Goal: Navigation & Orientation: Find specific page/section

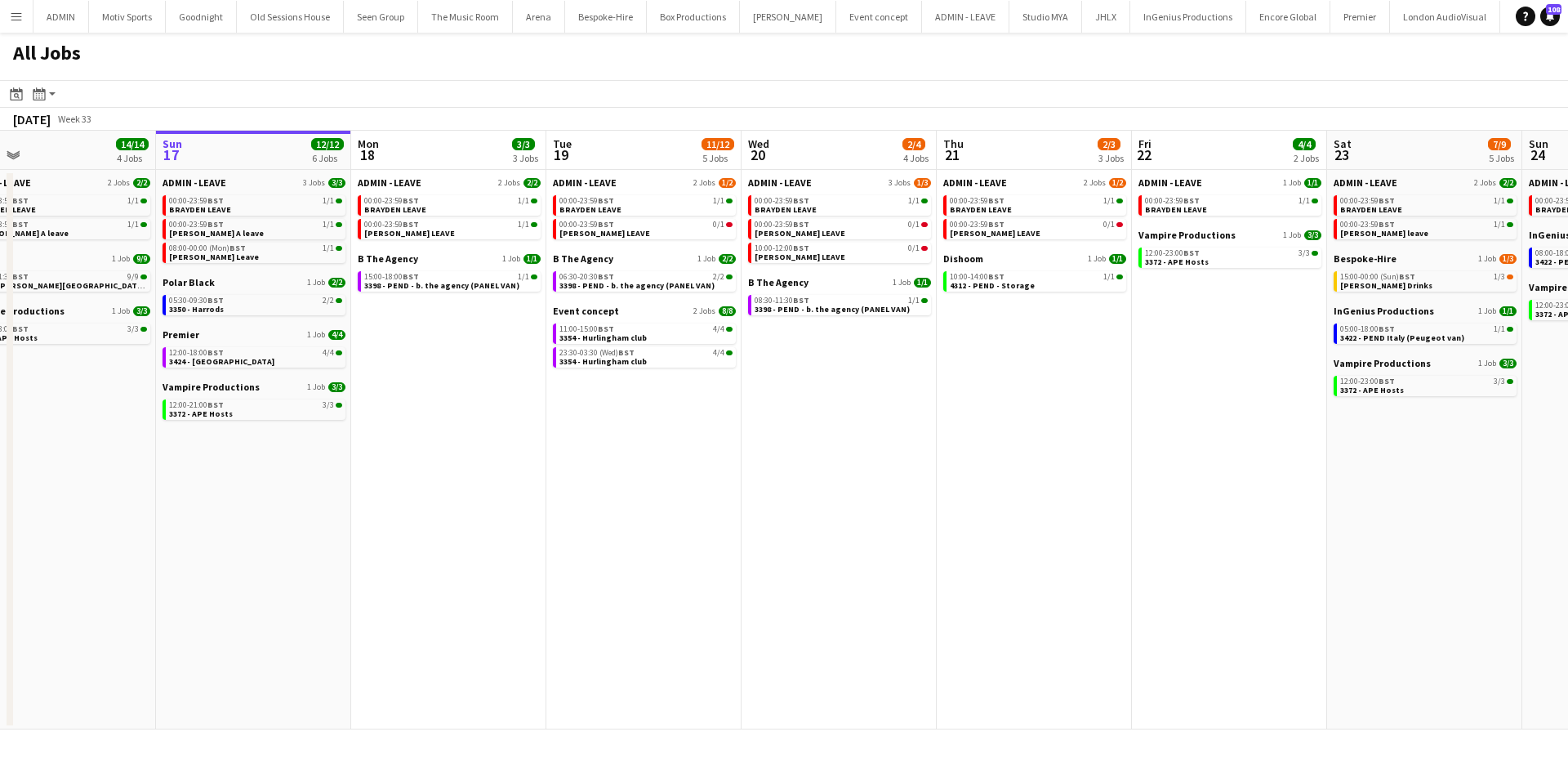
scroll to position [0, 433]
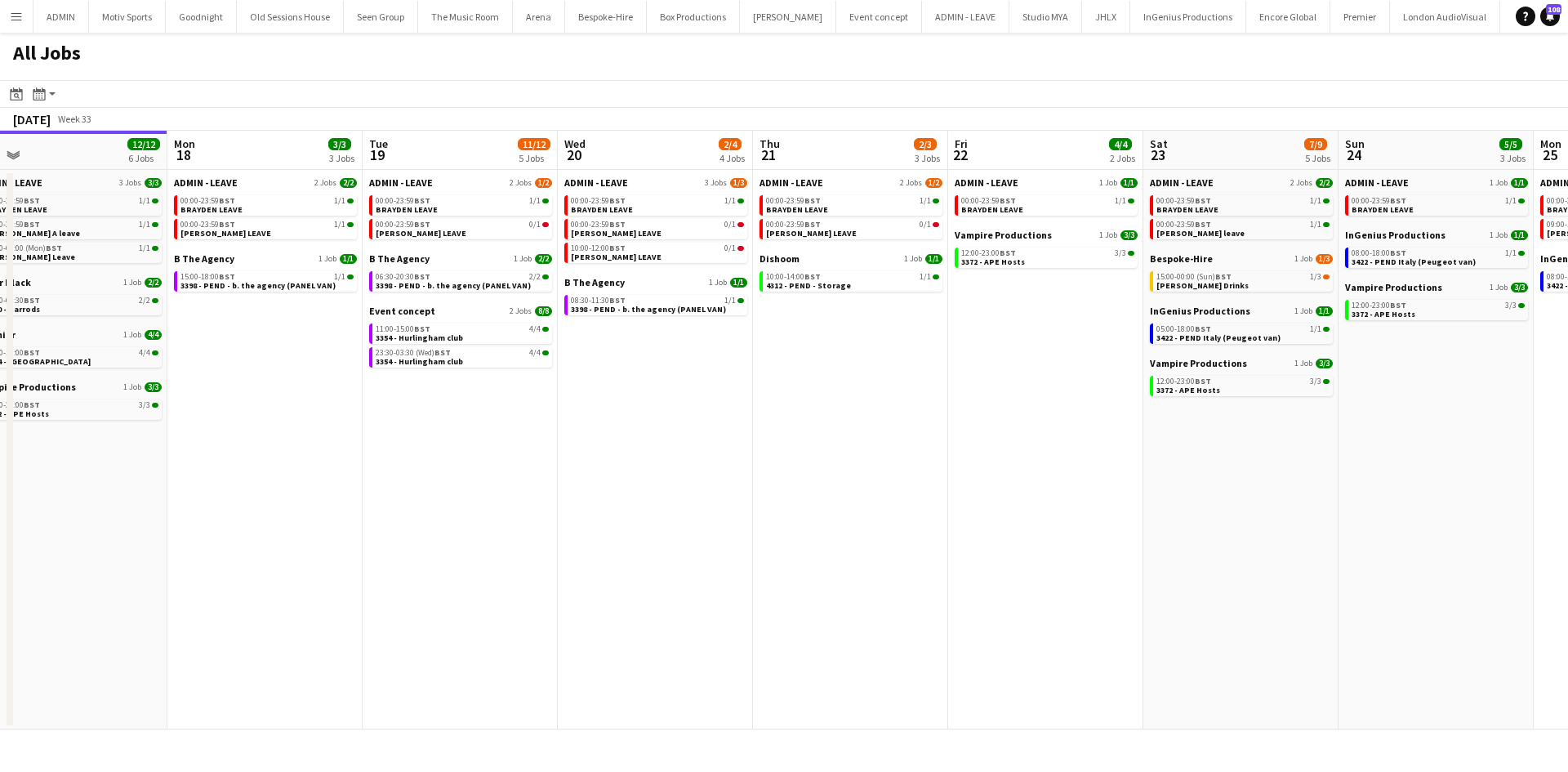
drag, startPoint x: 1247, startPoint y: 561, endPoint x: 974, endPoint y: 563, distance: 273.0
click at [977, 563] on app-calendar-viewport "Thu 14 8/8 4 Jobs Fri 15 31/31 9 Jobs Sat 16 14/14 4 Jobs Sun 17 12/12 6 Jobs M…" at bounding box center [784, 430] width 1568 height 599
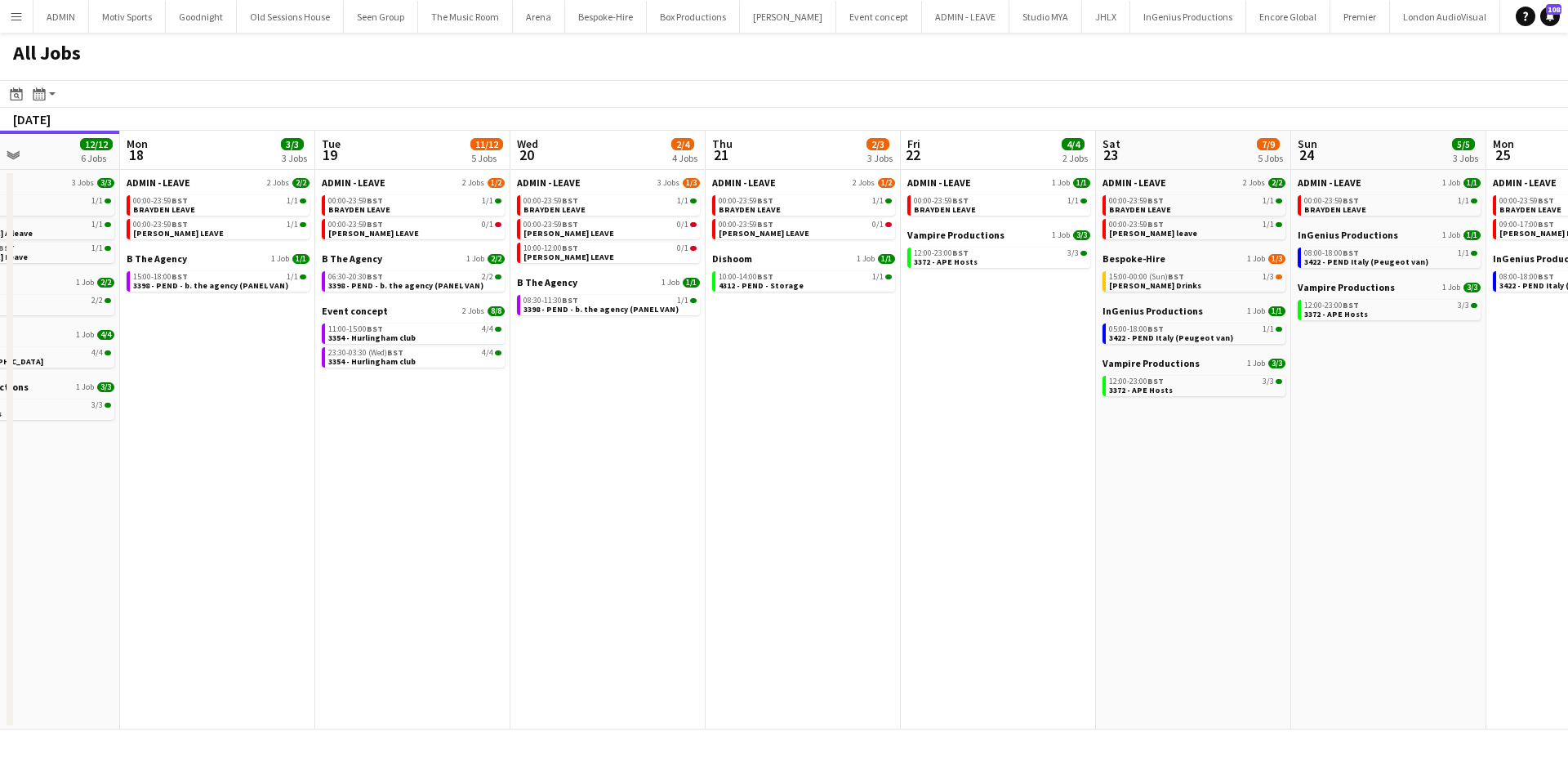
scroll to position [0, 489]
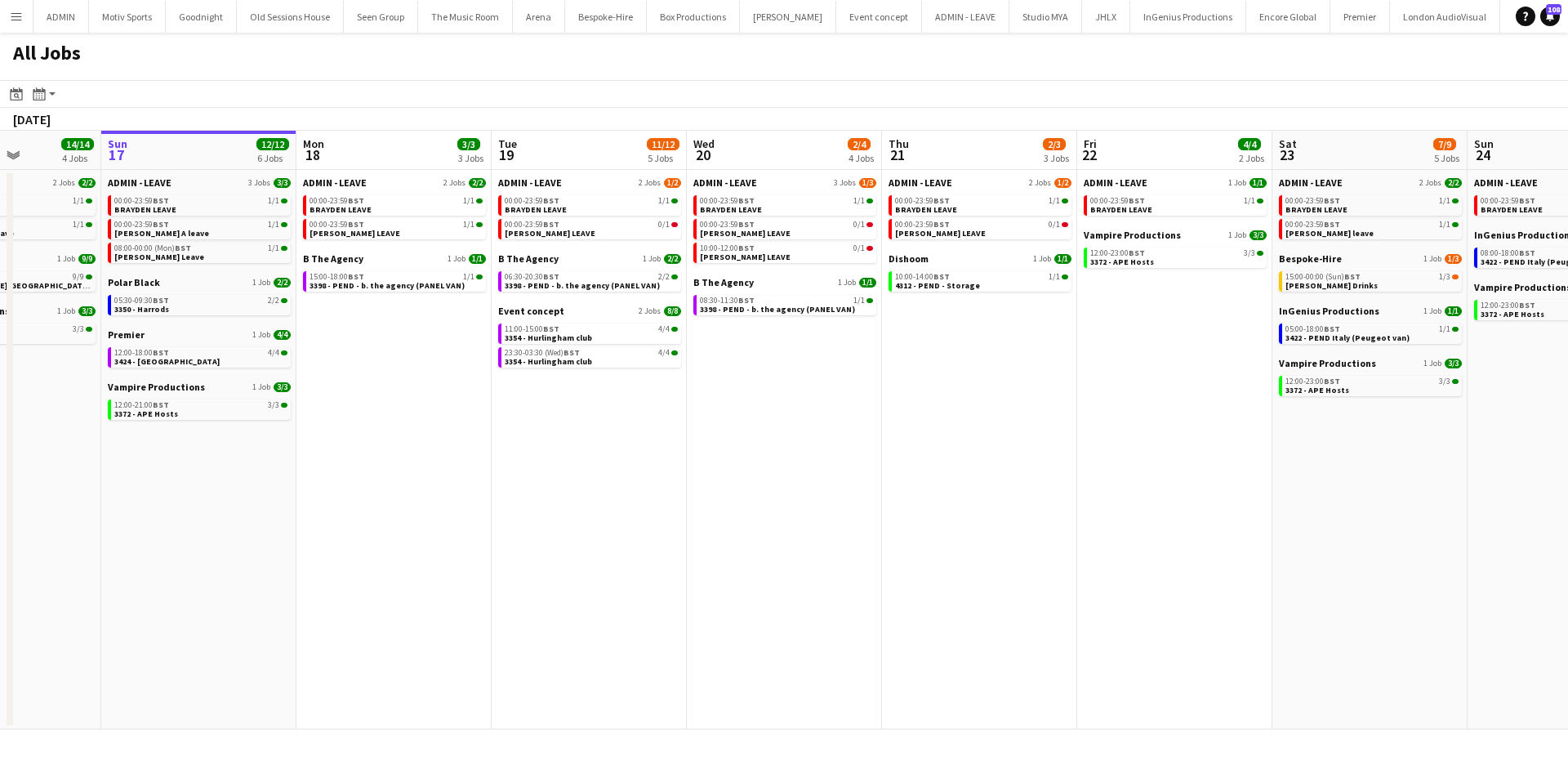
drag, startPoint x: 1041, startPoint y: 578, endPoint x: 969, endPoint y: 583, distance: 72.2
click at [979, 584] on app-calendar-viewport "Thu 14 8/8 4 Jobs Fri 15 31/31 9 Jobs Sat 16 14/14 4 Jobs Sun 17 12/12 6 Jobs M…" at bounding box center [784, 430] width 1568 height 599
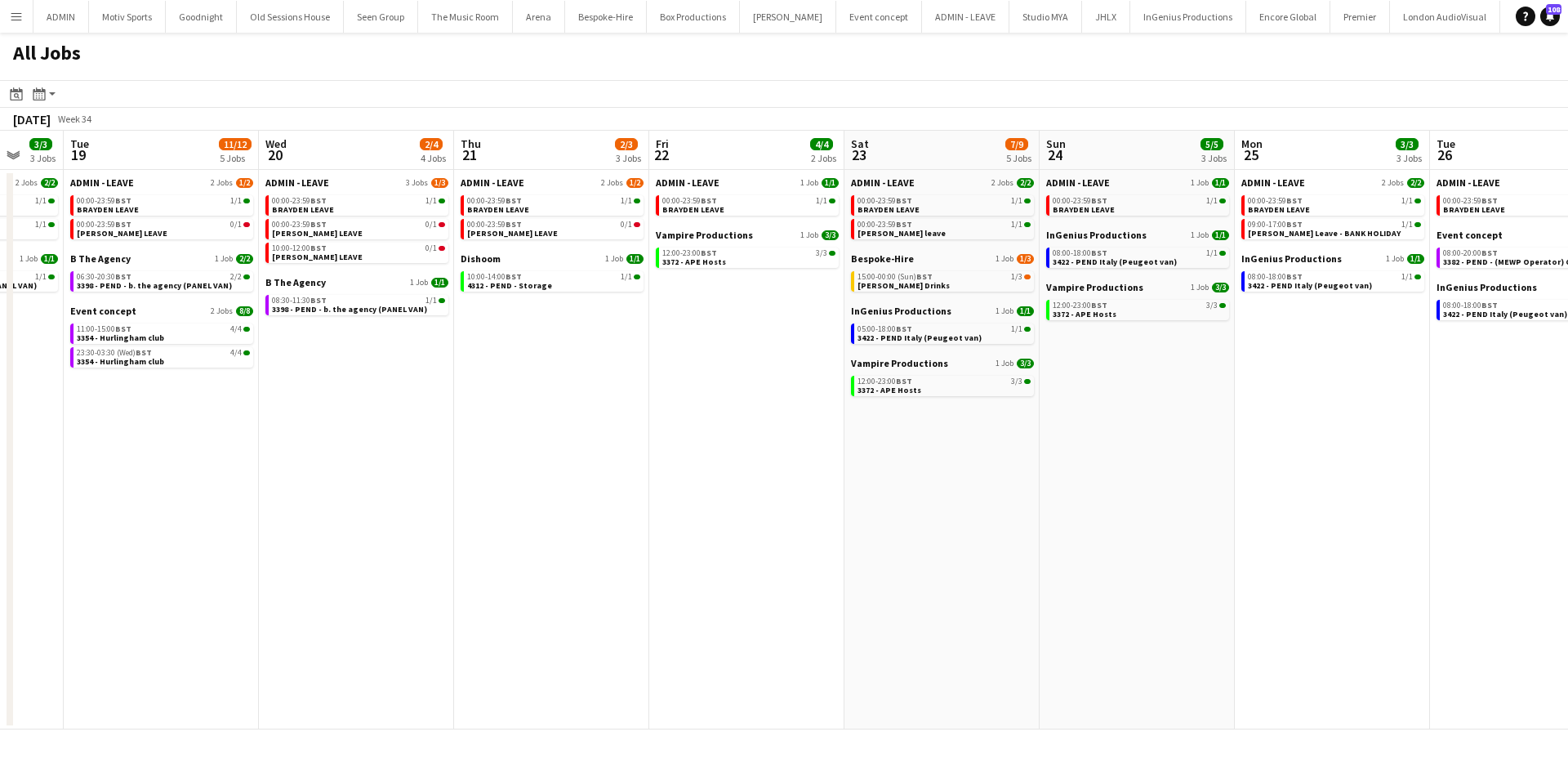
scroll to position [0, 645]
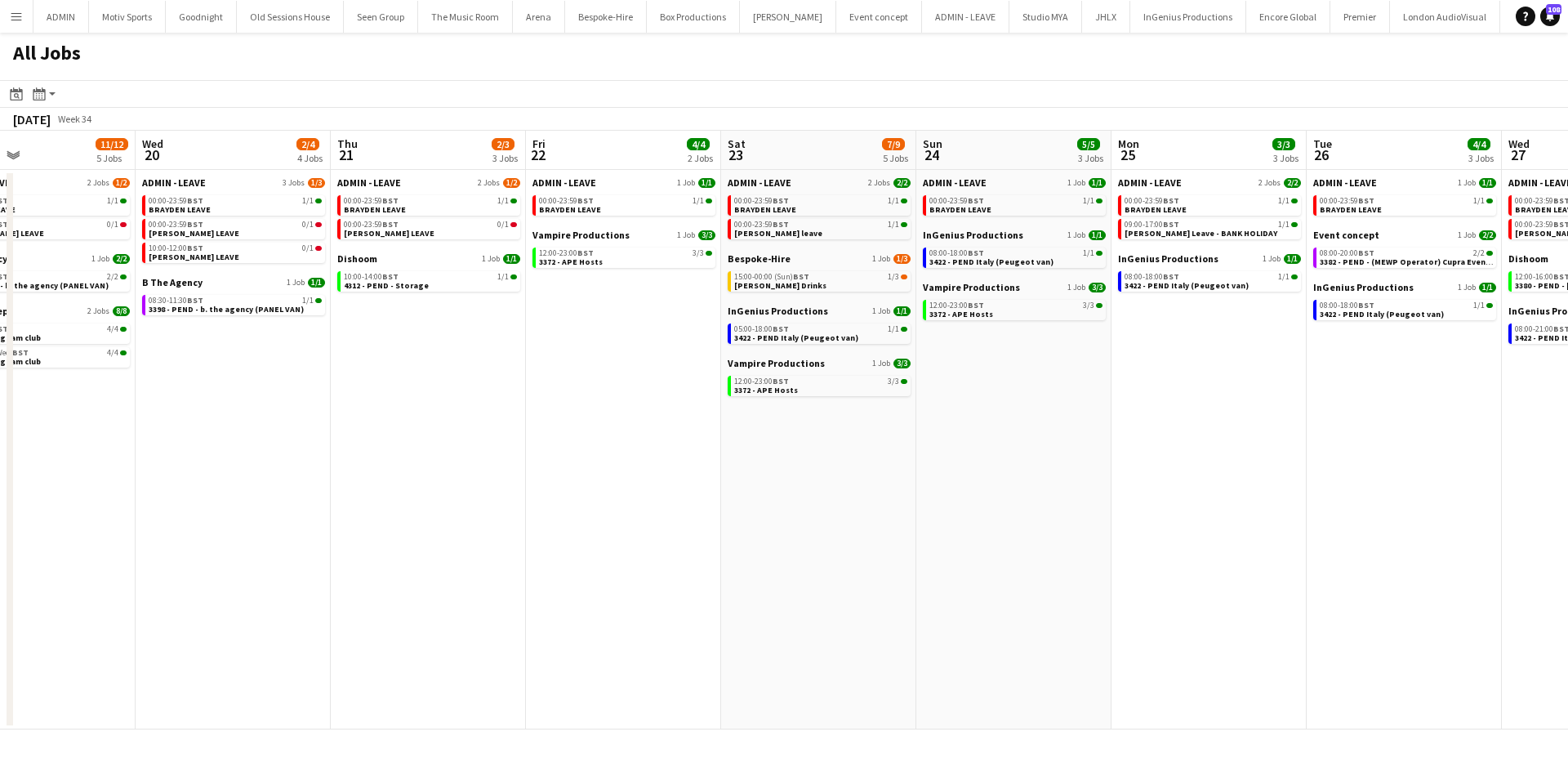
drag, startPoint x: 1073, startPoint y: 594, endPoint x: 918, endPoint y: 601, distance: 155.2
click at [918, 601] on app-calendar-viewport "Sat 16 14/14 4 Jobs Sun 17 12/12 6 Jobs Mon 18 3/3 3 Jobs Tue 19 11/12 5 Jobs W…" at bounding box center [784, 430] width 1568 height 599
click at [1003, 614] on app-date-cell "ADMIN - LEAVE 1 Job 1/1 00:00-23:59 BST 1/1 BRAYDEN LEAVE InGenius Productions …" at bounding box center [1014, 450] width 195 height 559
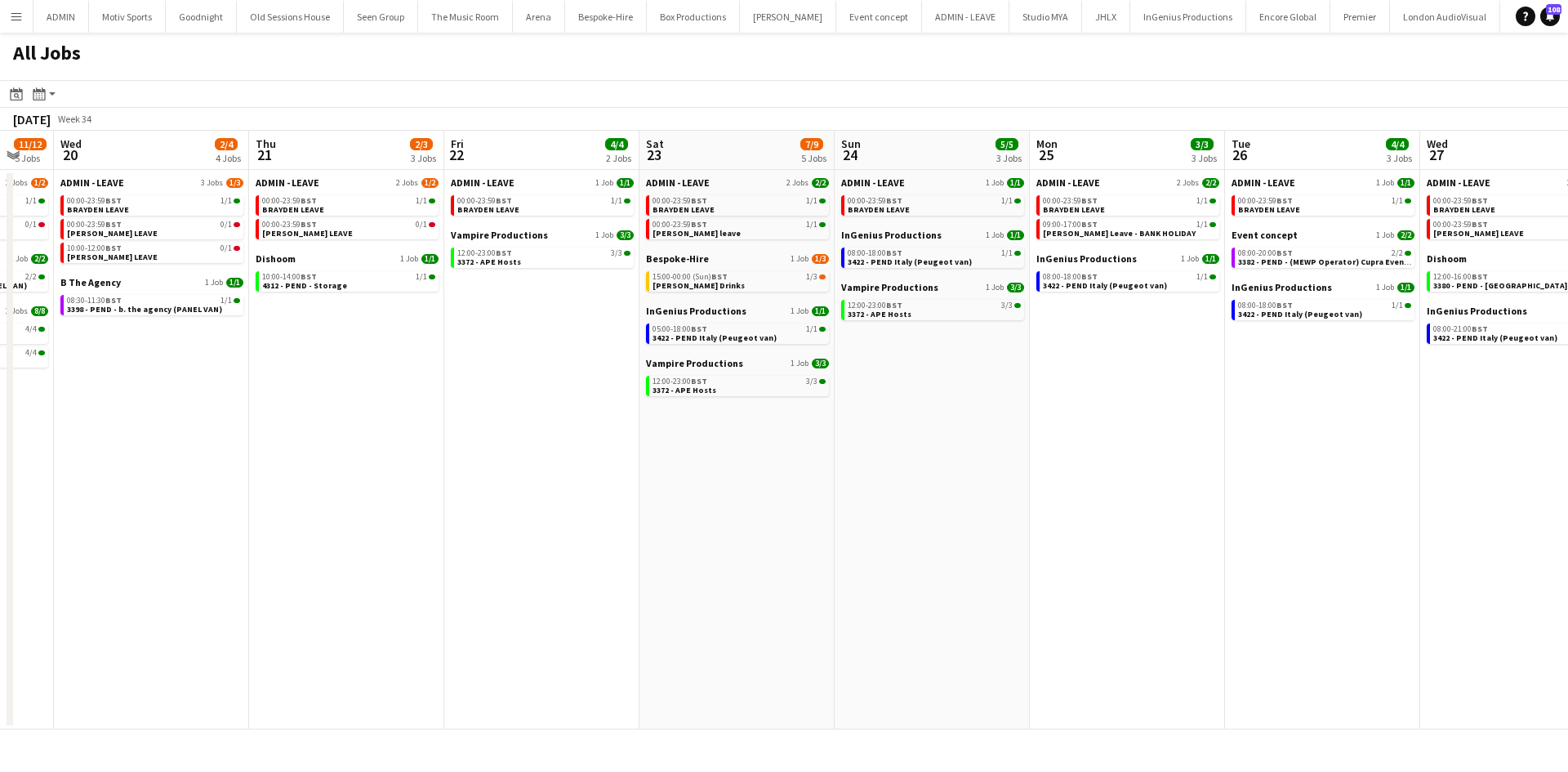
scroll to position [0, 748]
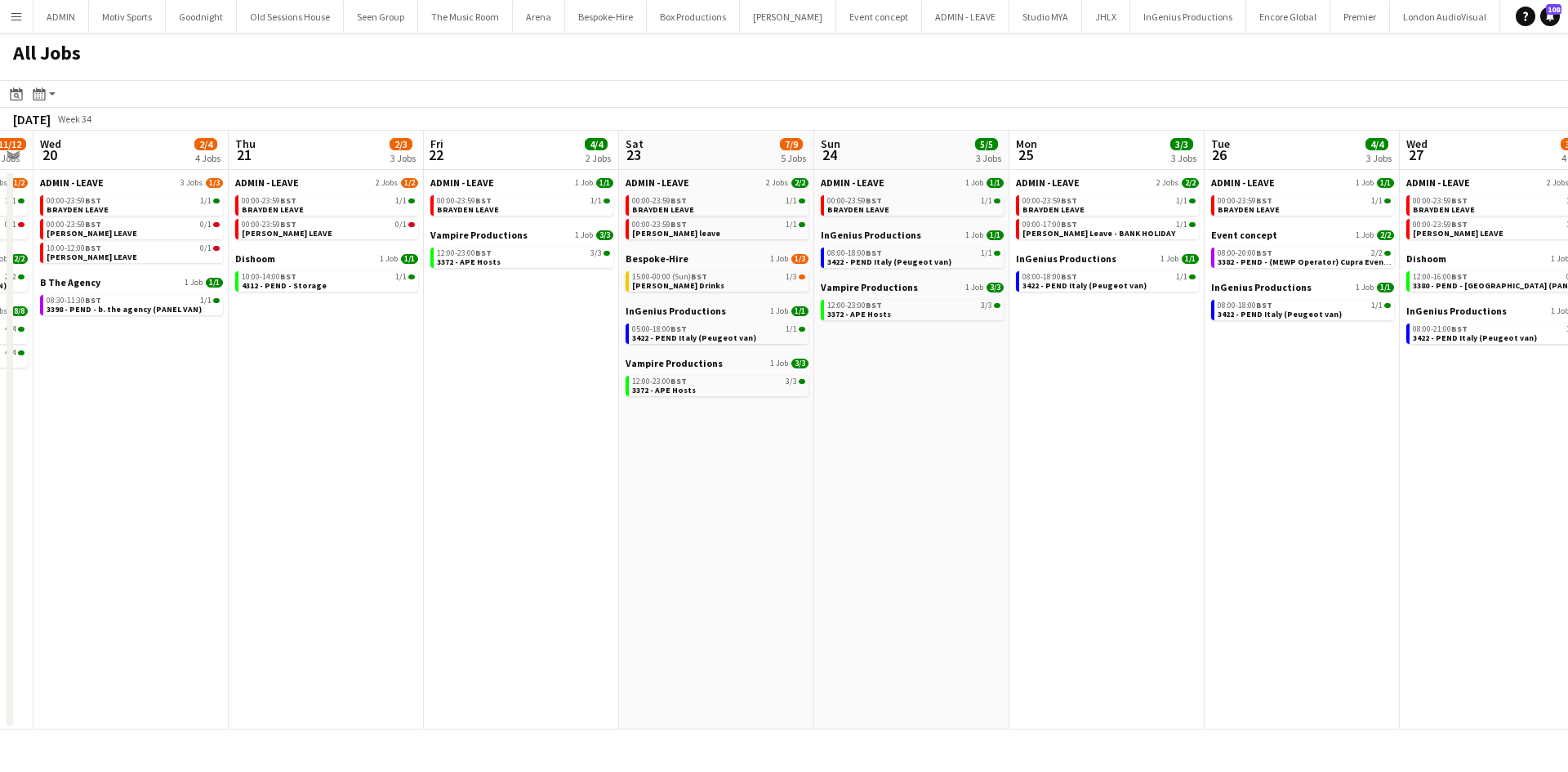
drag, startPoint x: 1144, startPoint y: 574, endPoint x: 1042, endPoint y: 561, distance: 102.8
click at [1042, 569] on app-calendar-viewport "Sat 16 14/14 4 Jobs Sun 17 12/12 6 Jobs Mon 18 3/3 3 Jobs Tue 19 11/12 5 Jobs W…" at bounding box center [784, 430] width 1568 height 599
click at [758, 335] on link "05:00-18:00 BST 1/1 3422 - PEND Italy (Peugeot van)" at bounding box center [718, 332] width 173 height 18
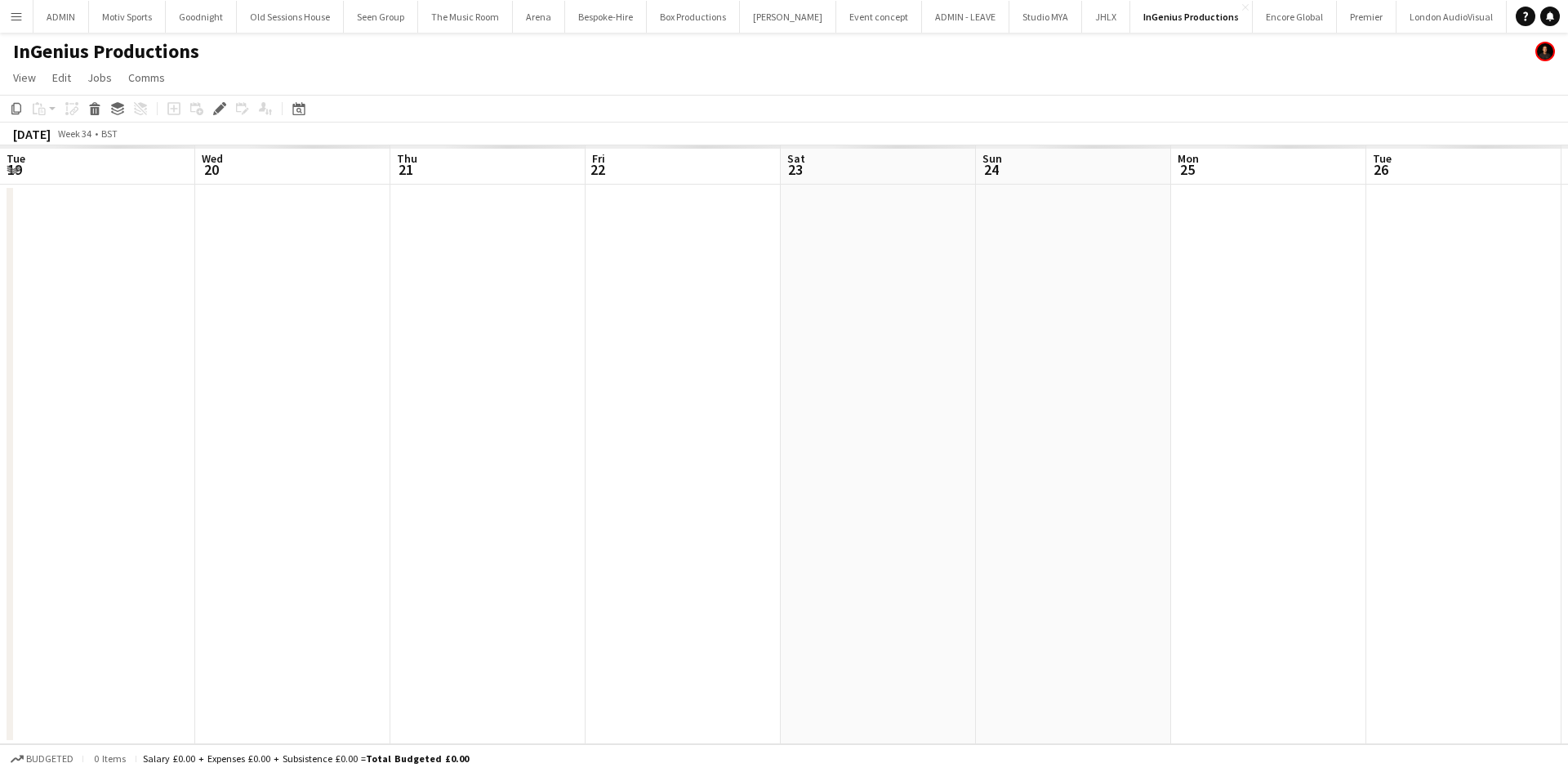
scroll to position [0, 562]
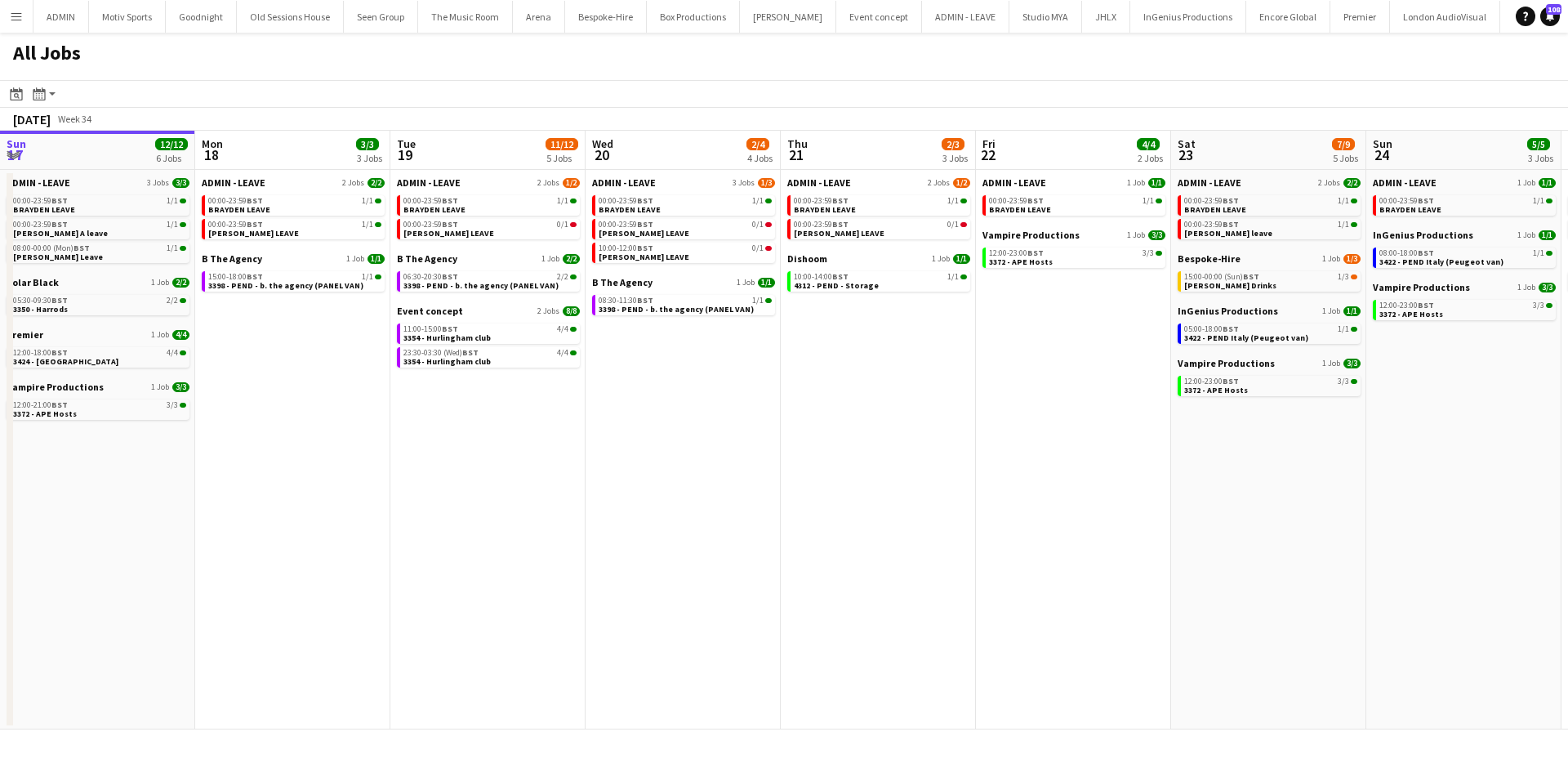
scroll to position [0, 748]
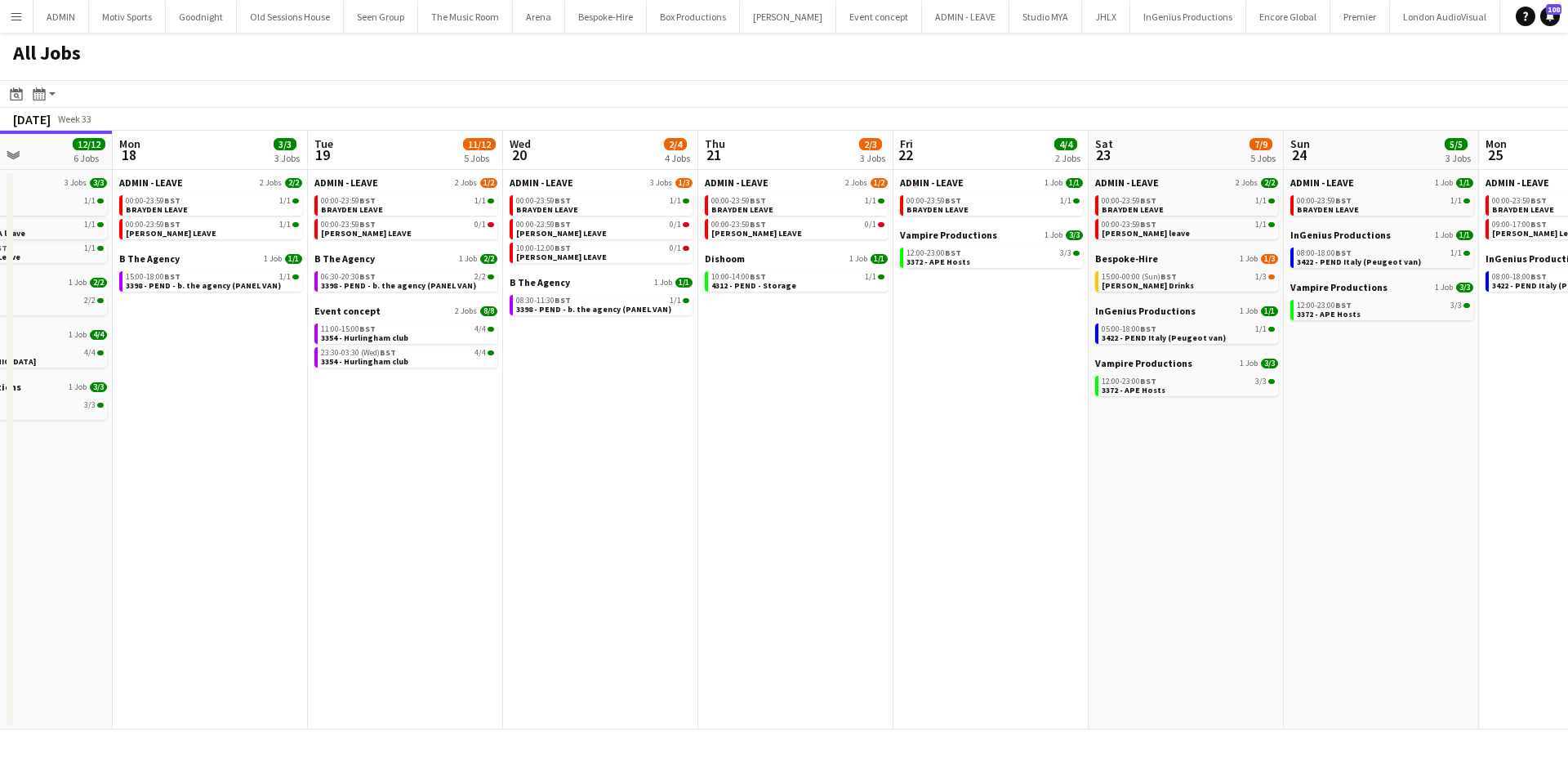
drag, startPoint x: 409, startPoint y: 528, endPoint x: 816, endPoint y: 507, distance: 407.5
click at [1004, 487] on app-calendar-viewport "Fri 15 31/31 9 Jobs Sat 16 14/14 4 Jobs Sun 17 12/12 6 Jobs Mon 18 3/3 3 Jobs T…" at bounding box center [784, 430] width 1568 height 599
drag, startPoint x: 563, startPoint y: 559, endPoint x: 1022, endPoint y: 507, distance: 461.9
click at [1022, 507] on app-calendar-viewport "Fri 15 31/31 9 Jobs Sat 16 14/14 4 Jobs Sun 17 12/12 6 Jobs Mon 18 3/3 3 Jobs T…" at bounding box center [784, 430] width 1568 height 599
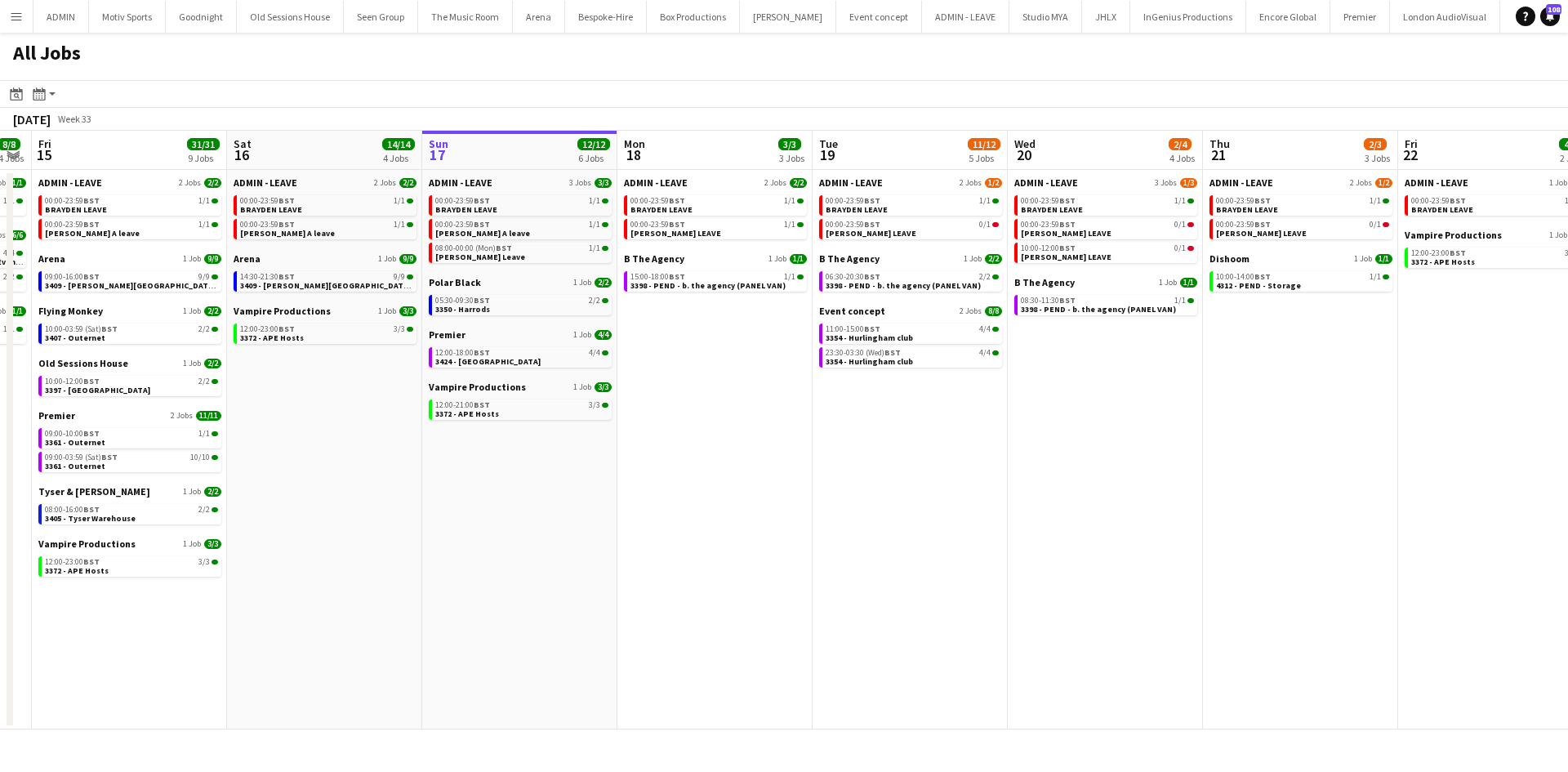
drag, startPoint x: 661, startPoint y: 571, endPoint x: 1099, endPoint y: 567, distance: 438.0
click at [1099, 567] on app-calendar-viewport "Wed 13 9/9 6 Jobs Thu 14 8/8 4 Jobs Fri 15 31/31 9 Jobs Sat 16 14/14 4 Jobs Sun…" at bounding box center [784, 430] width 1568 height 599
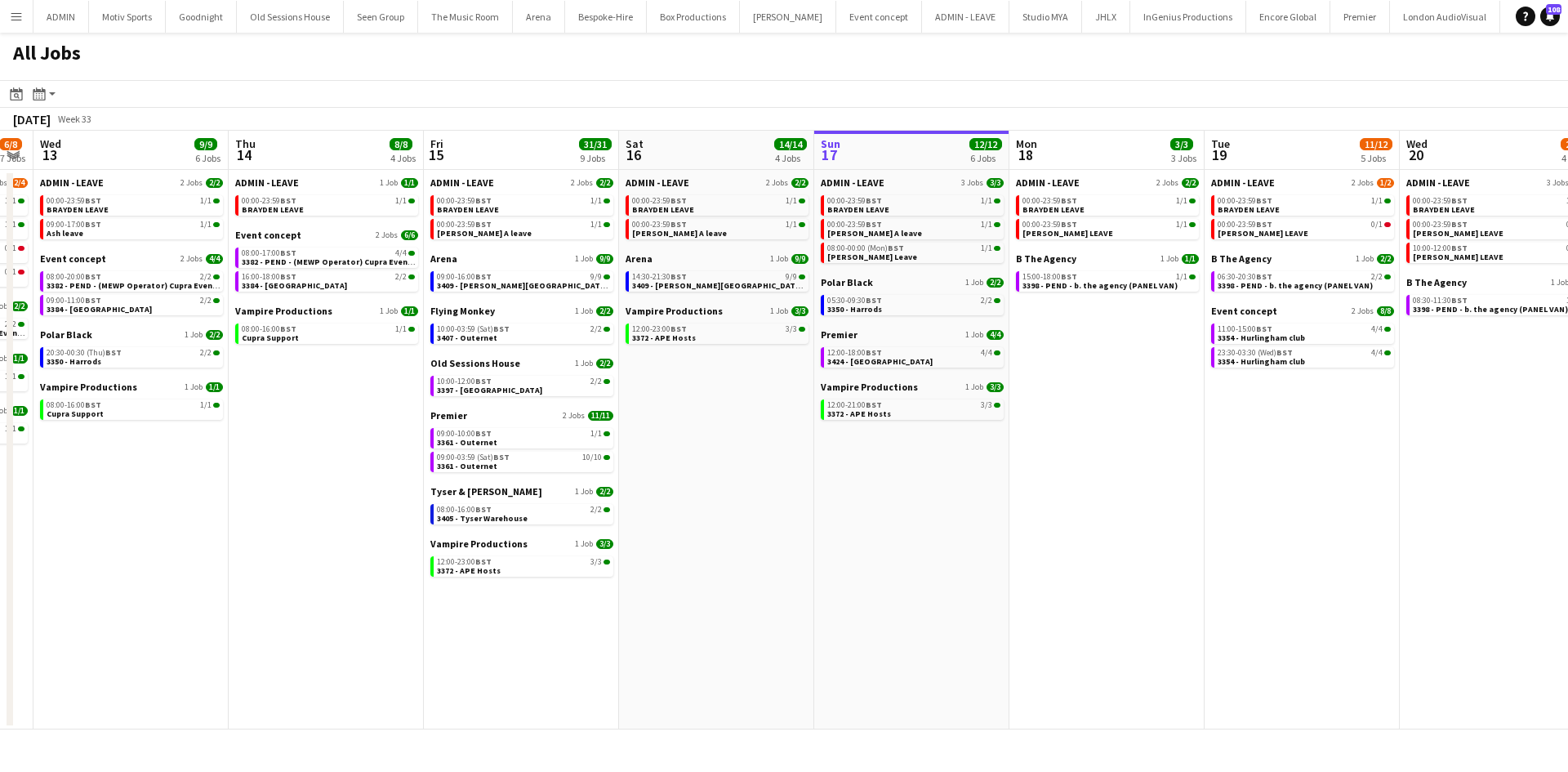
scroll to position [0, 462]
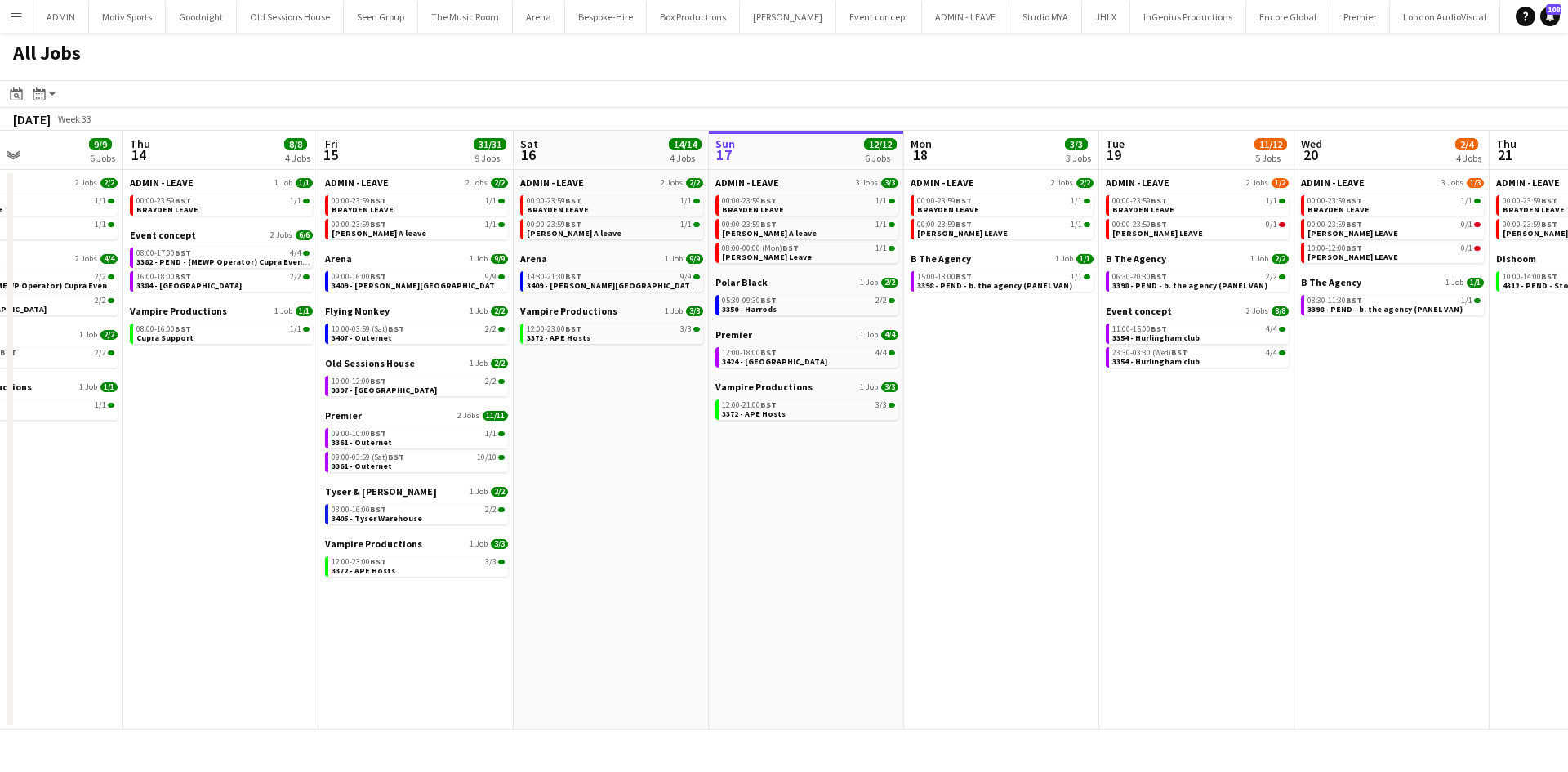
click at [891, 633] on app-all-jobs "All Jobs Date picker AUG 2025 AUG 2025 Monday M Tuesday T Wednesday W Thursday …" at bounding box center [784, 381] width 1568 height 697
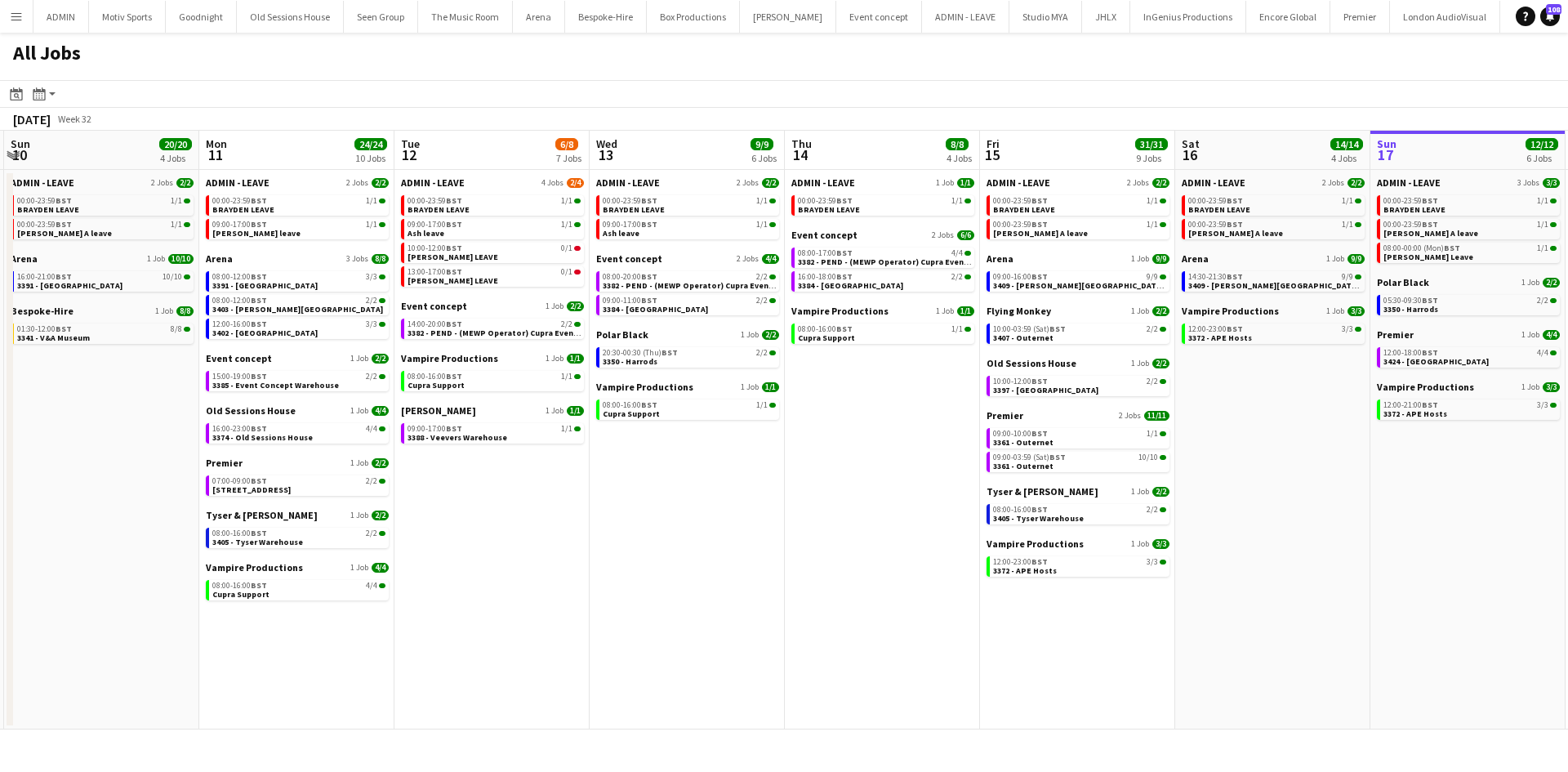
drag, startPoint x: 751, startPoint y: 645, endPoint x: 849, endPoint y: 639, distance: 98.2
click at [932, 640] on app-calendar-viewport "Fri 8 45/63 8 Jobs Sat 9 6/6 3 Jobs Sun 10 20/20 4 Jobs Mon 11 24/24 10 Jobs Tu…" at bounding box center [784, 430] width 1568 height 599
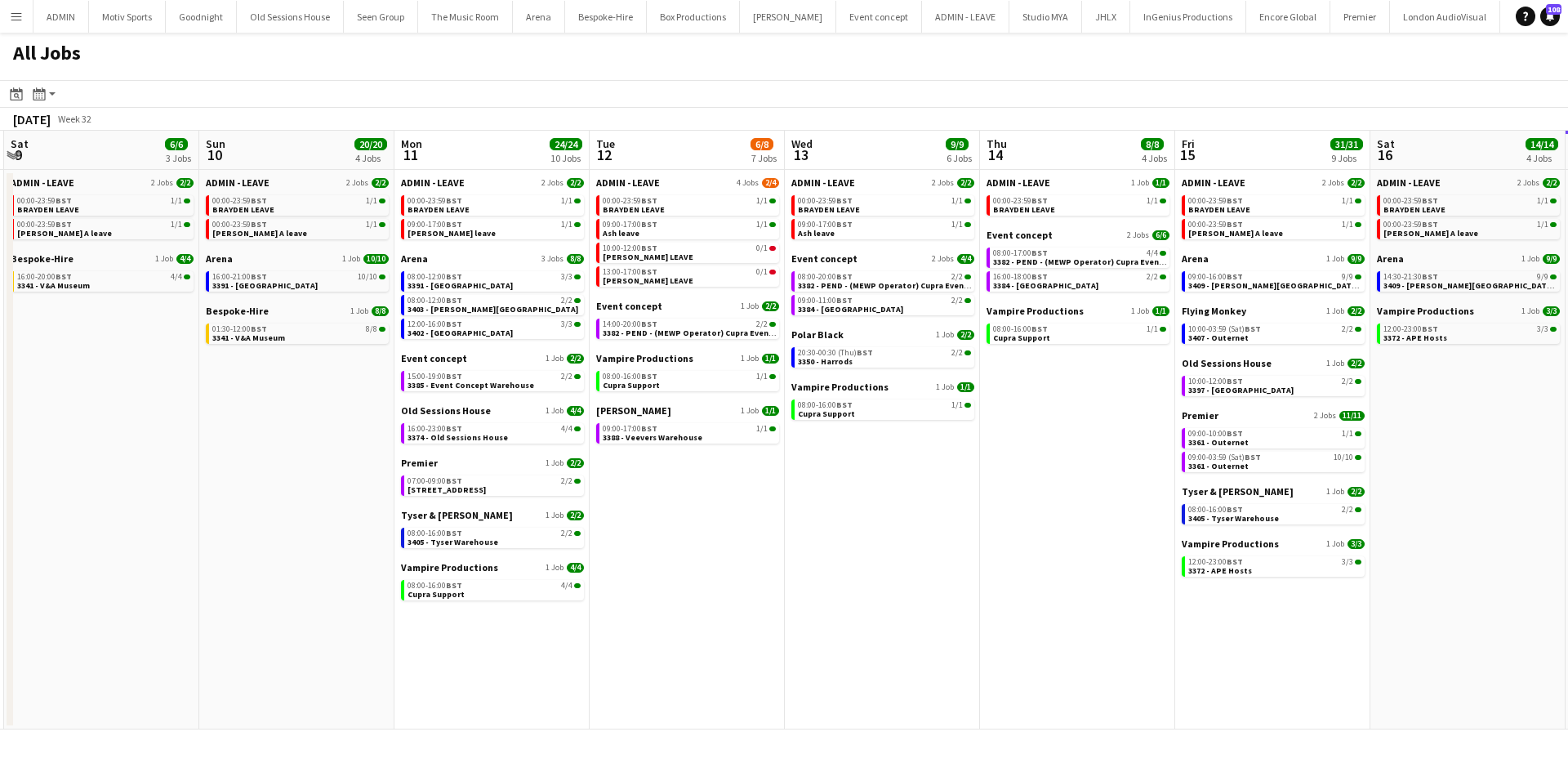
scroll to position [0, 408]
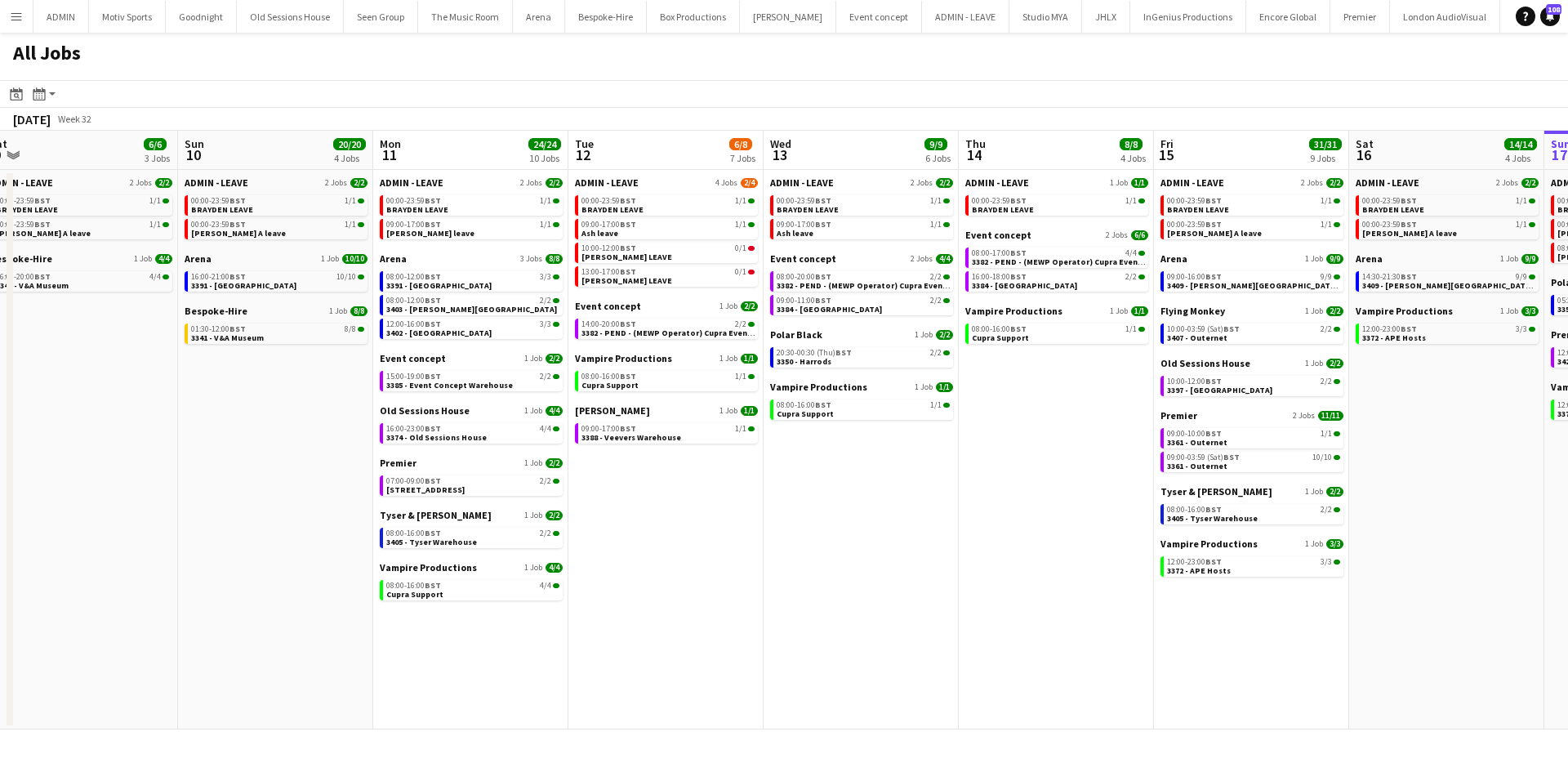
click at [940, 677] on app-all-jobs "All Jobs Date picker AUG 2025 AUG 2025 Monday M Tuesday T Wednesday W Thursday …" at bounding box center [784, 381] width 1568 height 697
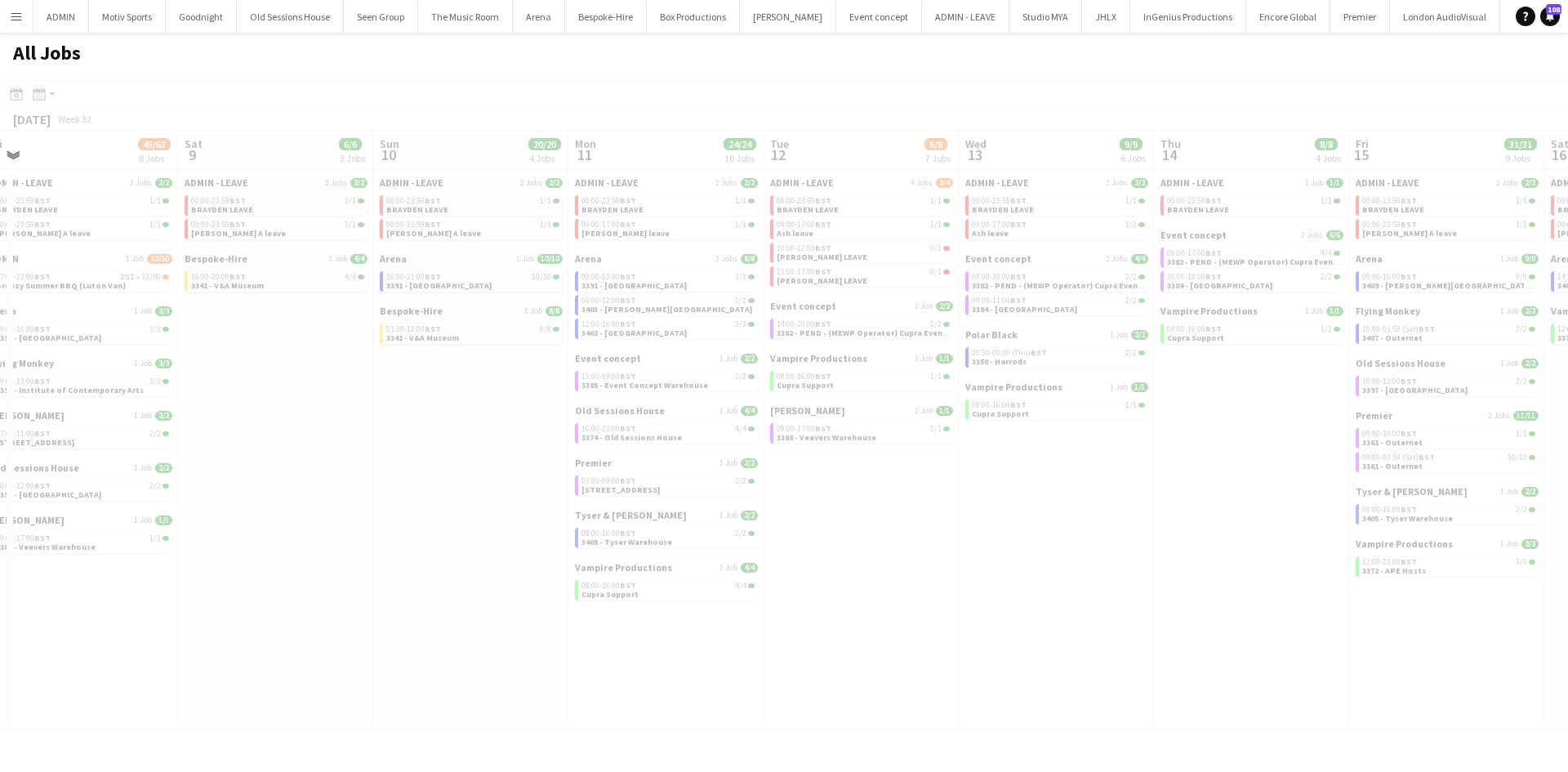
drag, startPoint x: 565, startPoint y: 675, endPoint x: 915, endPoint y: 654, distance: 350.6
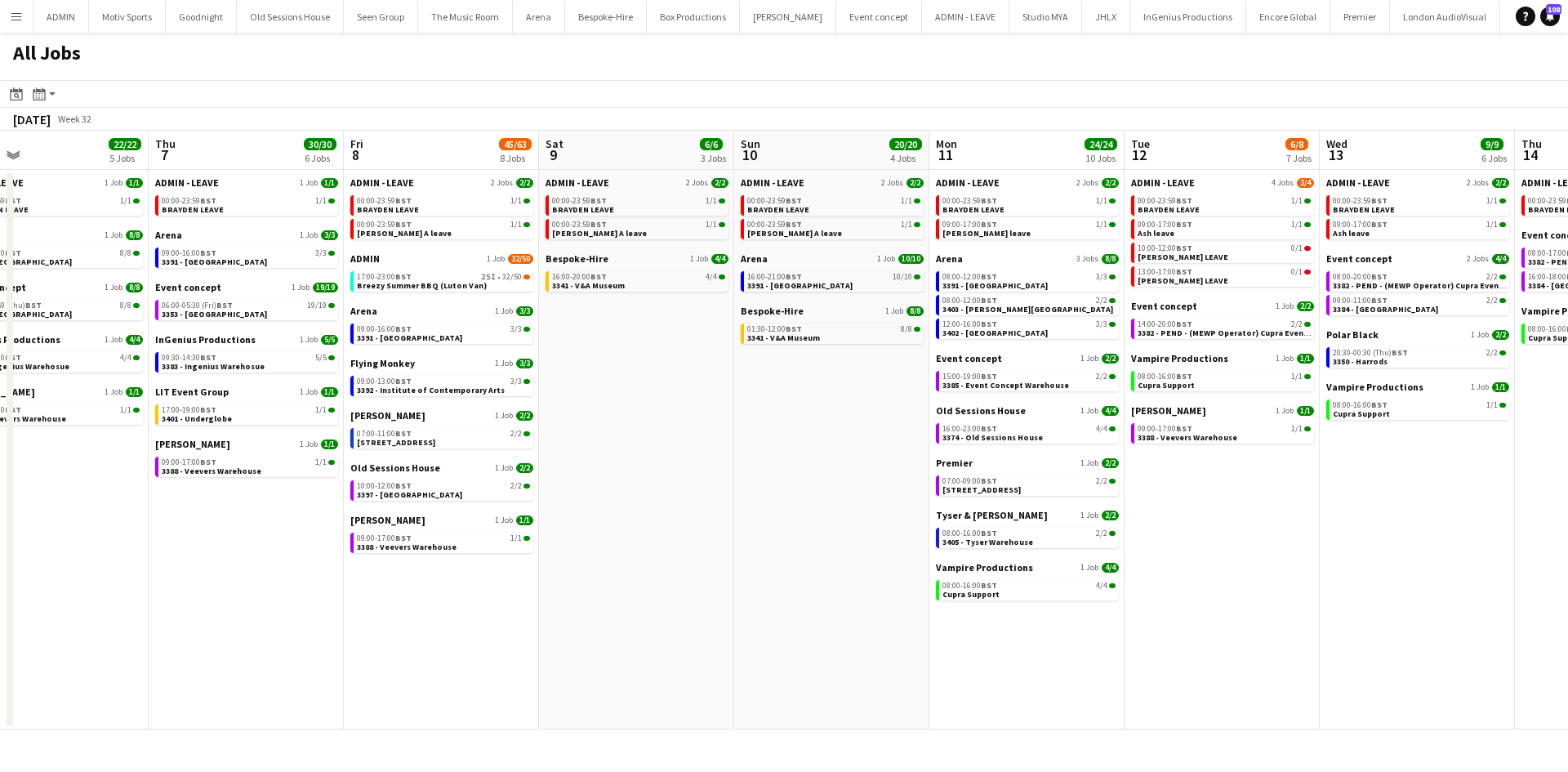
drag, startPoint x: 599, startPoint y: 661, endPoint x: 874, endPoint y: 660, distance: 275.0
click at [874, 660] on app-calendar-viewport "Mon 4 5/6 4 Jobs Tue 5 6/6 3 Jobs Wed 6 22/22 5 Jobs Thu 7 30/30 6 Jobs Fri 8 4…" at bounding box center [784, 430] width 1568 height 599
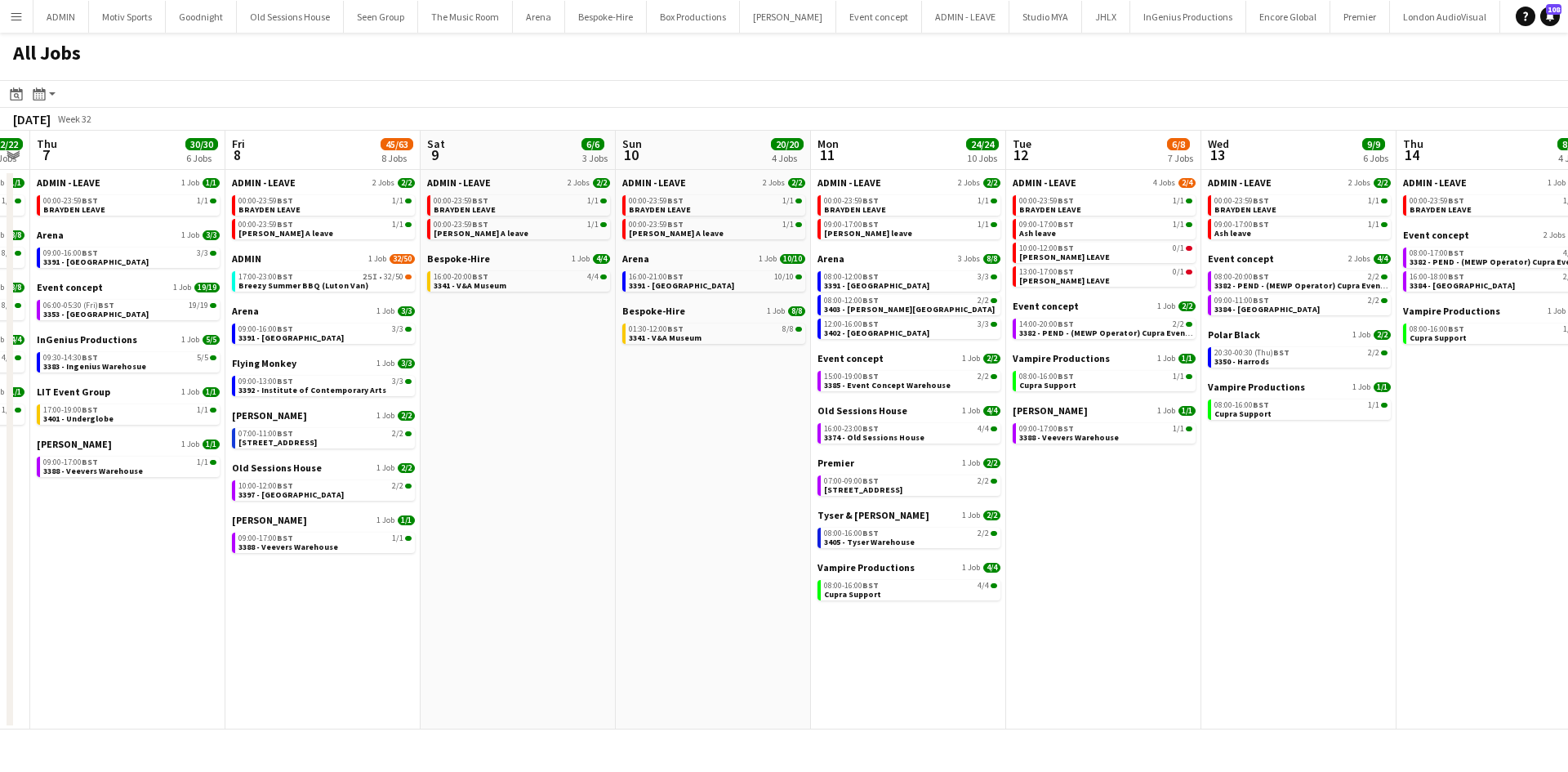
drag, startPoint x: 1314, startPoint y: 612, endPoint x: 831, endPoint y: 578, distance: 484.2
click at [814, 600] on app-calendar-viewport "Mon 4 5/6 4 Jobs Tue 5 6/6 3 Jobs Wed 6 22/22 5 Jobs Thu 7 30/30 6 Jobs Fri 8 4…" at bounding box center [784, 430] width 1568 height 599
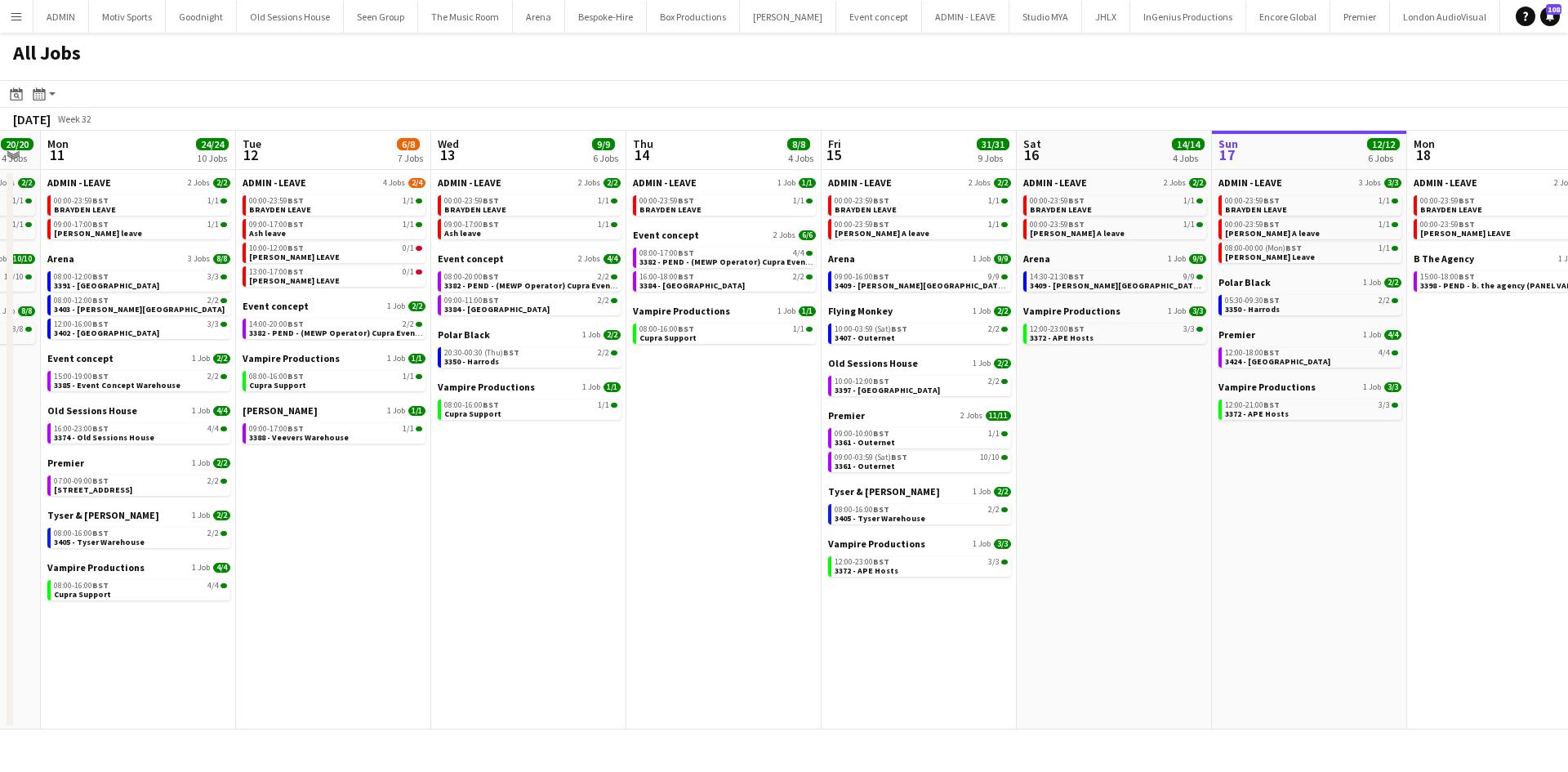
click at [697, 697] on app-calendar-viewport "Fri 8 45/63 8 Jobs Sat 9 6/6 3 Jobs Sun 10 20/20 4 Jobs Mon 11 24/24 10 Jobs Tu…" at bounding box center [784, 430] width 1568 height 599
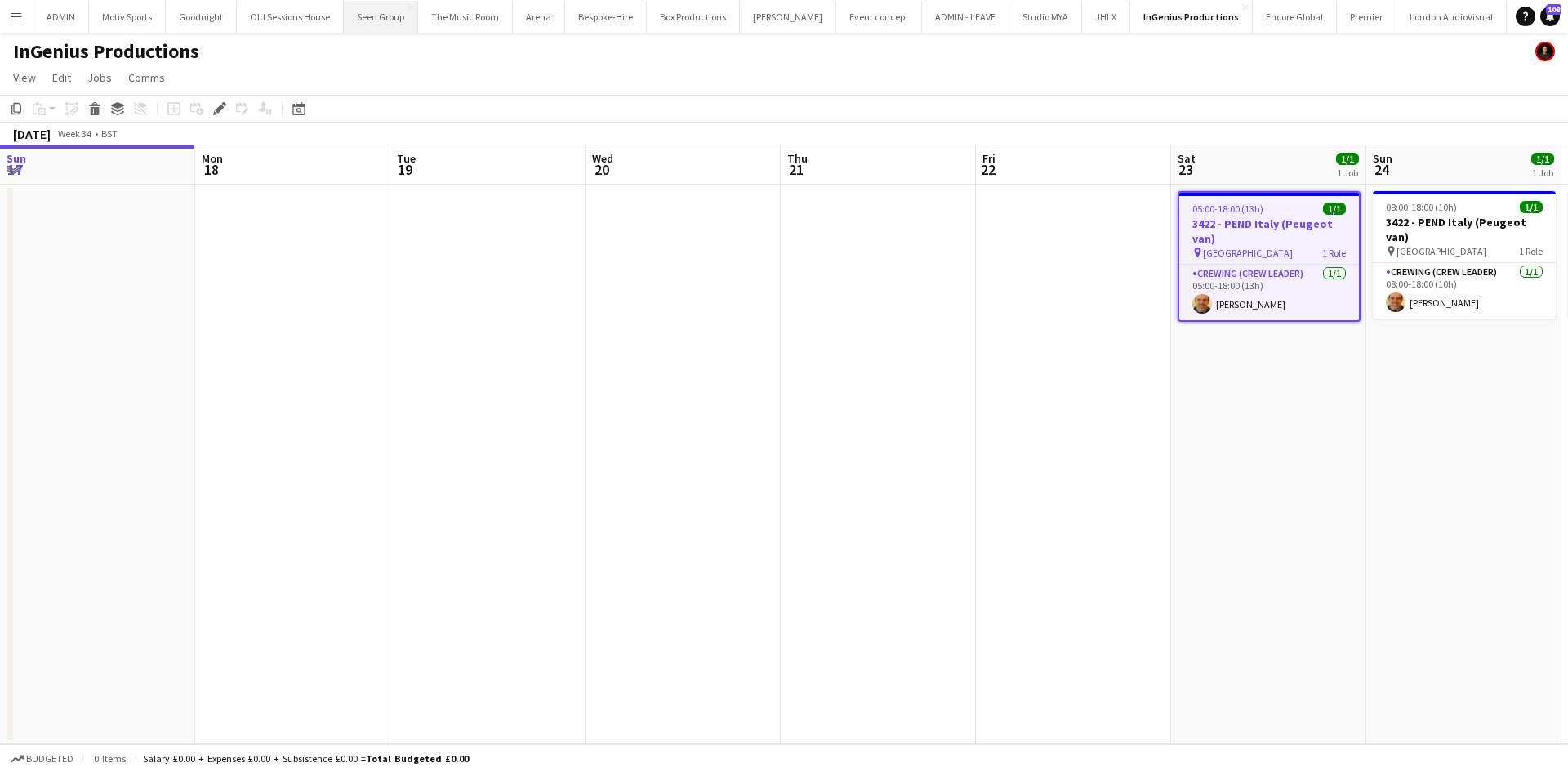
scroll to position [0, 562]
